Goal: Transaction & Acquisition: Purchase product/service

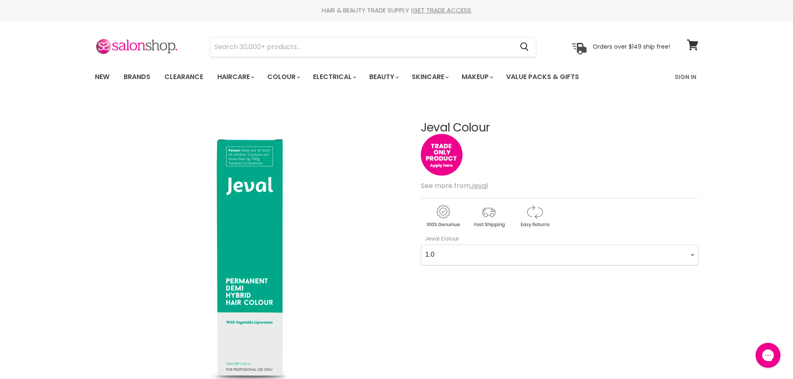
click at [261, 323] on img "Jeval Colour image. Click or Scroll to Zoom." at bounding box center [249, 255] width 311 height 311
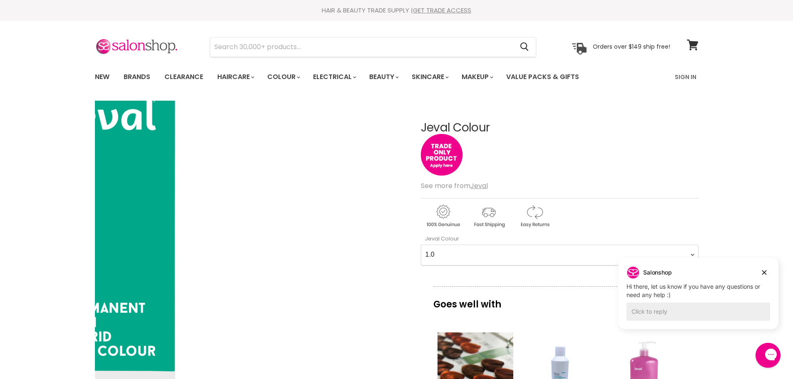
click at [390, 254] on img "Jeval Colour image. Click or Scroll to Zoom." at bounding box center [110, 258] width 622 height 622
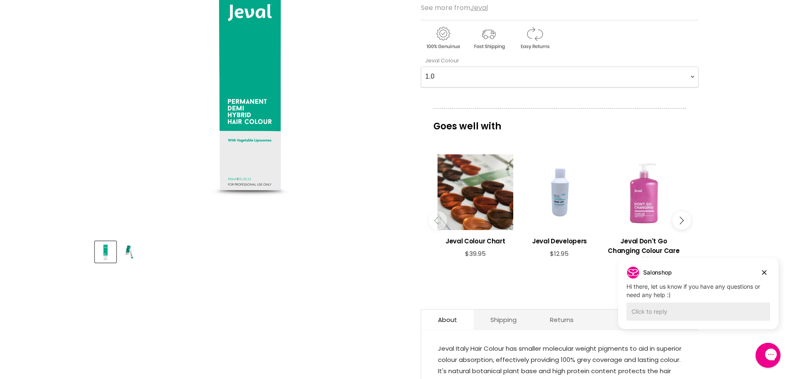
scroll to position [291, 0]
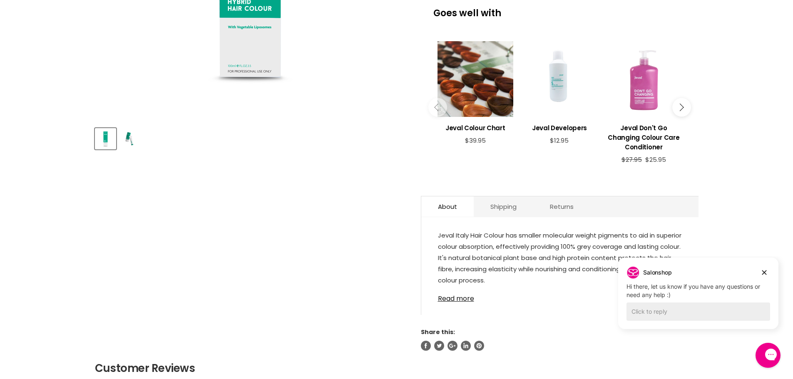
click at [564, 106] on div "Main content" at bounding box center [560, 79] width 76 height 76
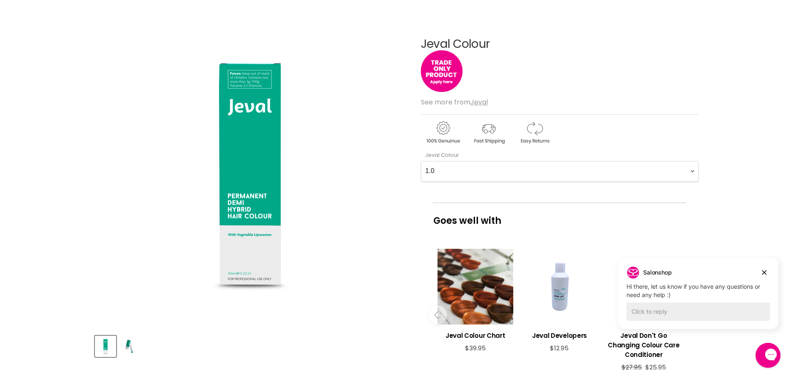
scroll to position [83, 0]
click at [132, 348] on img "Product thumbnails" at bounding box center [129, 347] width 20 height 15
